Goal: Information Seeking & Learning: Learn about a topic

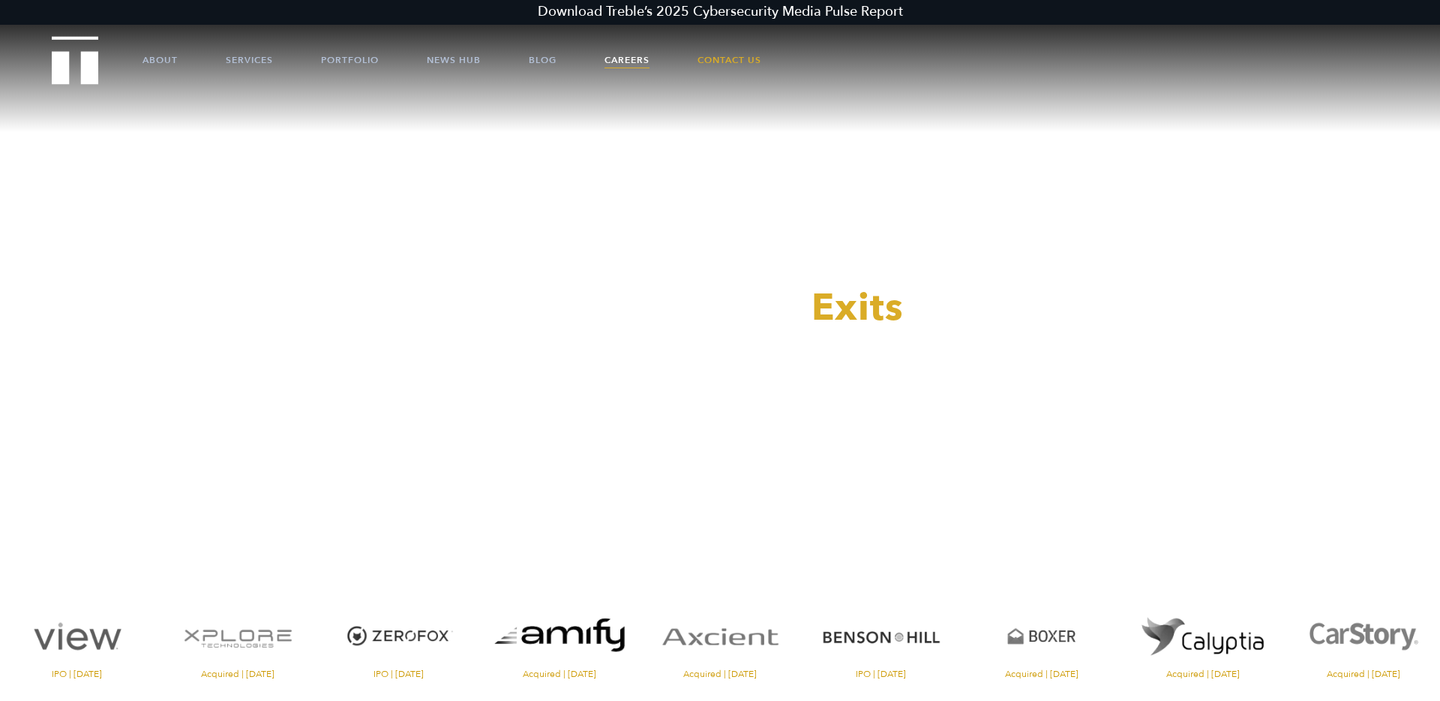
click at [632, 58] on link "Careers" at bounding box center [627, 60] width 45 height 45
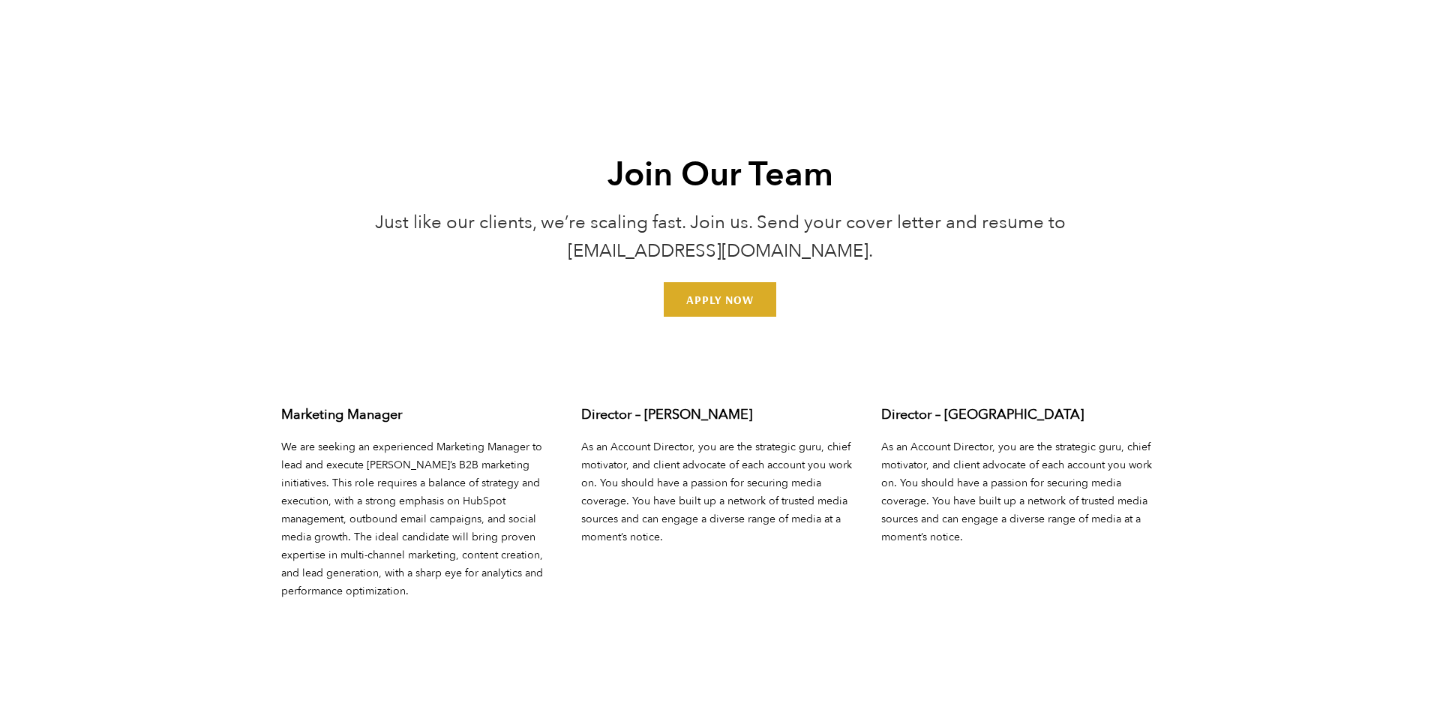
scroll to position [5445, 0]
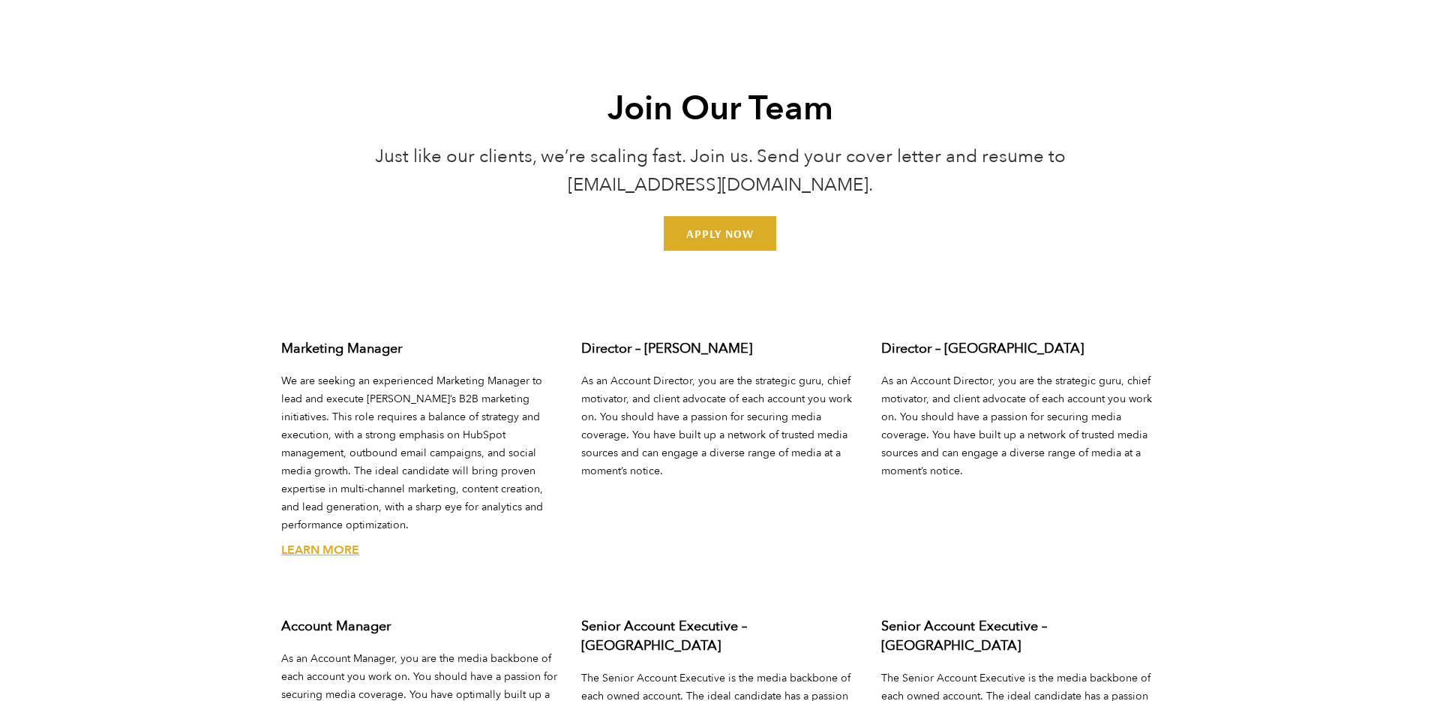
click at [330, 542] on link "Learn More" at bounding box center [320, 550] width 78 height 17
